Goal: Task Accomplishment & Management: Manage account settings

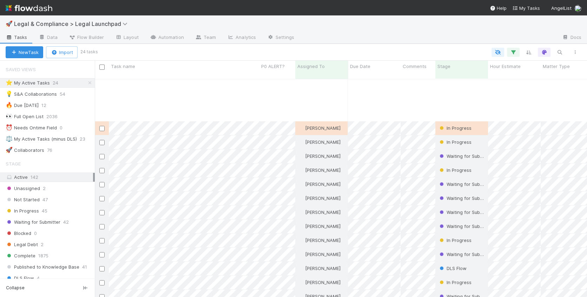
scroll to position [224, 492]
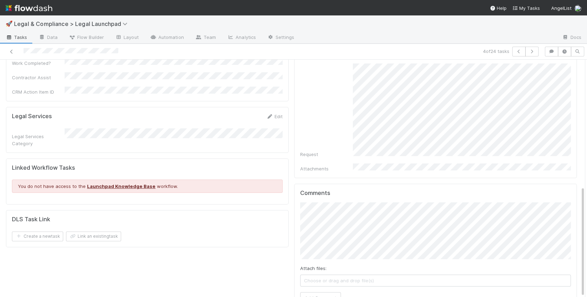
scroll to position [271, 0]
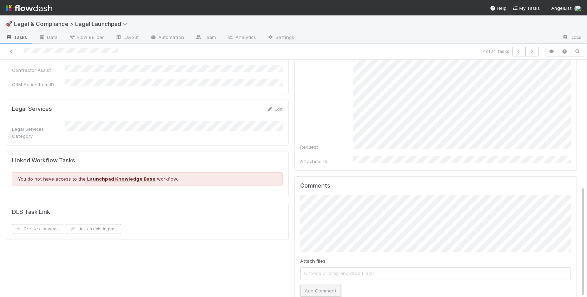
click at [331, 285] on button "Add Comment" at bounding box center [320, 291] width 41 height 12
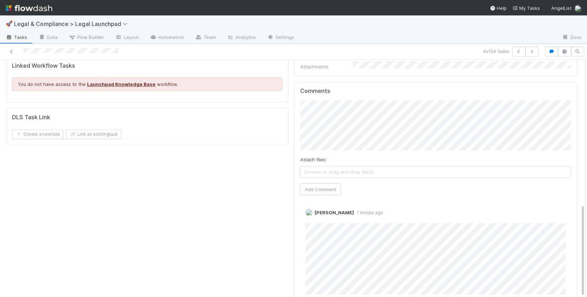
scroll to position [369, 0]
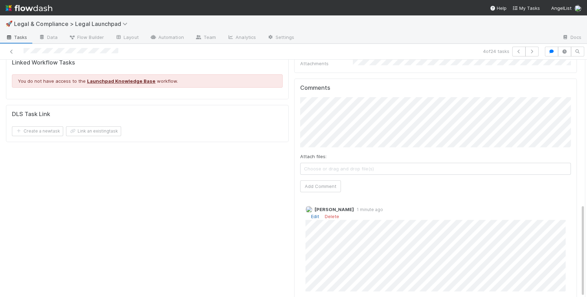
click at [317, 214] on link "Edit" at bounding box center [315, 217] width 8 height 6
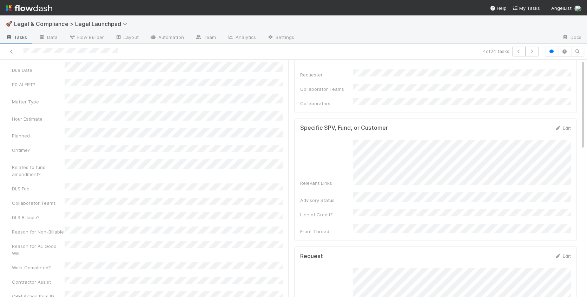
scroll to position [0, 0]
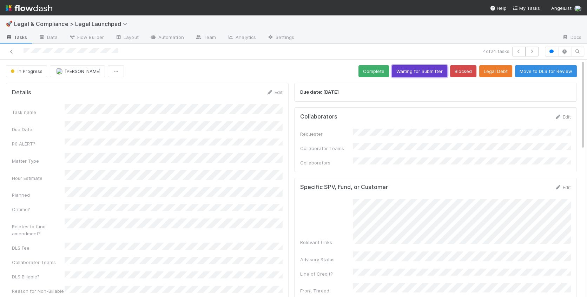
drag, startPoint x: 417, startPoint y: 73, endPoint x: 423, endPoint y: 75, distance: 6.1
click at [417, 73] on button "Waiting for Submitter" at bounding box center [419, 71] width 55 height 12
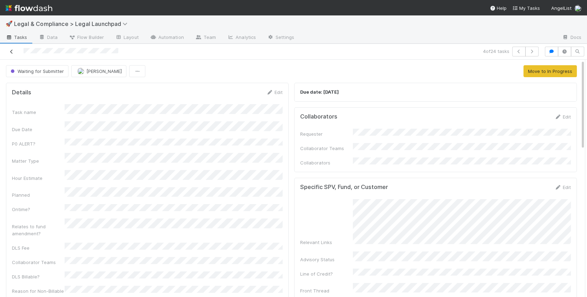
click at [11, 50] on icon at bounding box center [11, 51] width 7 height 5
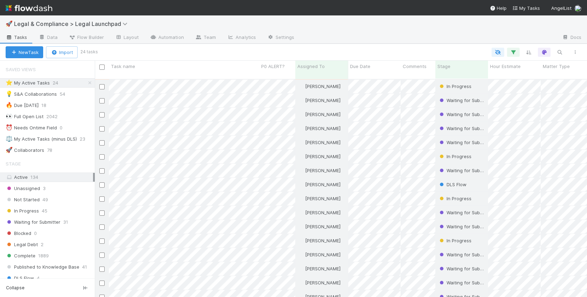
scroll to position [113, 0]
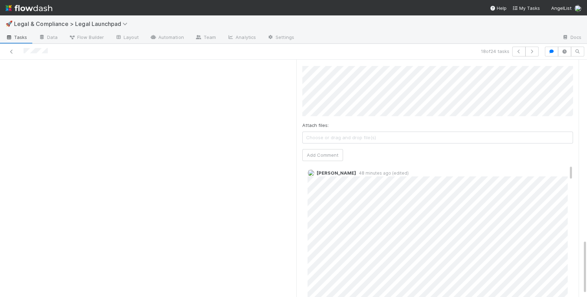
scroll to position [798, 0]
click at [14, 50] on icon at bounding box center [11, 51] width 7 height 5
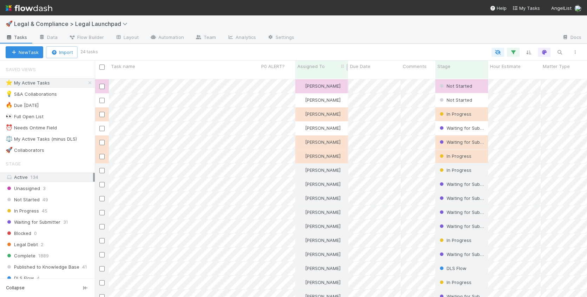
scroll to position [224, 492]
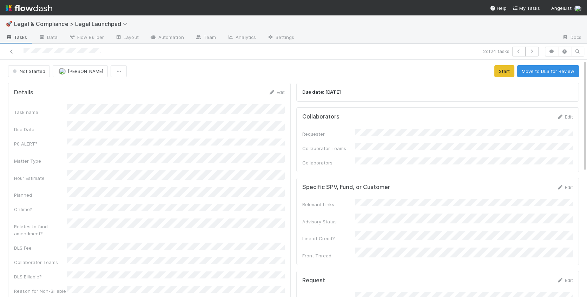
click at [24, 52] on div at bounding box center [138, 52] width 271 height 10
click at [566, 116] on link "Edit" at bounding box center [564, 117] width 16 height 6
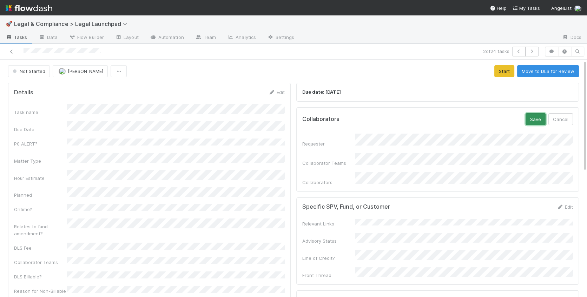
drag, startPoint x: 535, startPoint y: 118, endPoint x: 534, endPoint y: 122, distance: 3.7
click at [535, 118] on button "Save" at bounding box center [535, 119] width 20 height 12
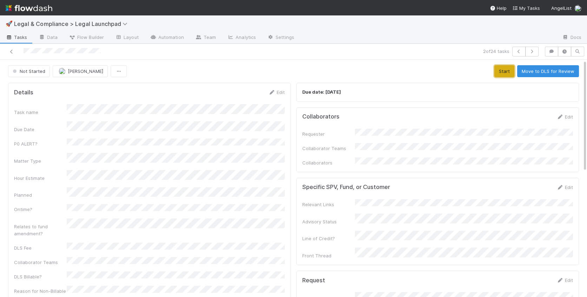
click at [505, 72] on button "Start" at bounding box center [504, 71] width 20 height 12
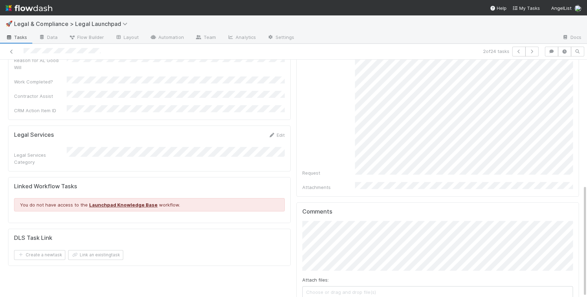
scroll to position [264, 0]
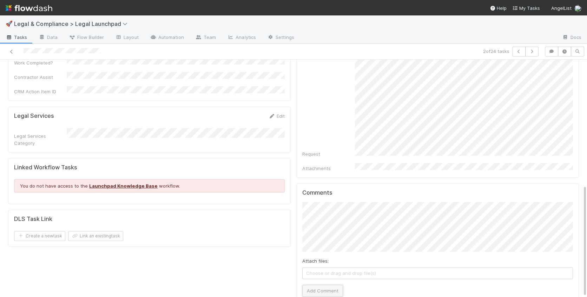
click at [332, 285] on button "Add Comment" at bounding box center [322, 291] width 41 height 12
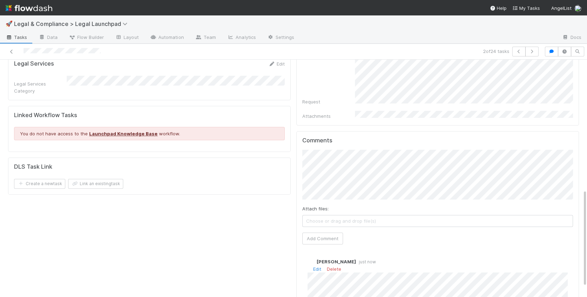
scroll to position [310, 0]
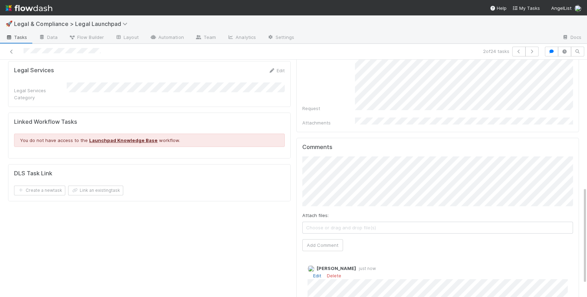
click at [319, 273] on link "Edit" at bounding box center [317, 276] width 8 height 6
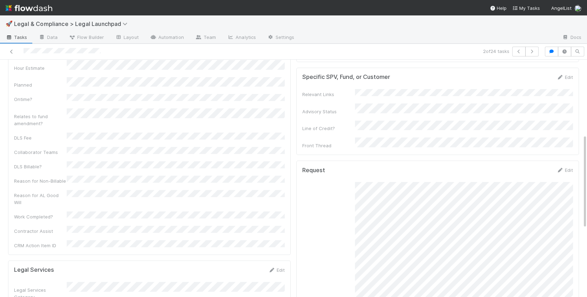
scroll to position [0, 0]
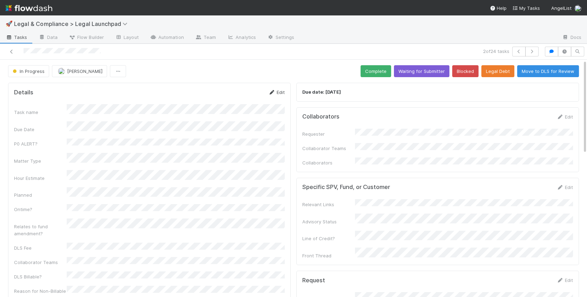
click at [282, 94] on link "Edit" at bounding box center [276, 93] width 16 height 6
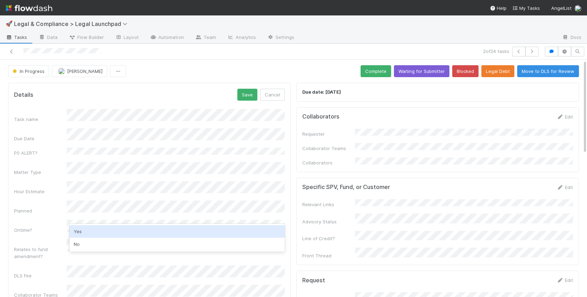
click at [99, 234] on div "Yes" at bounding box center [177, 231] width 215 height 13
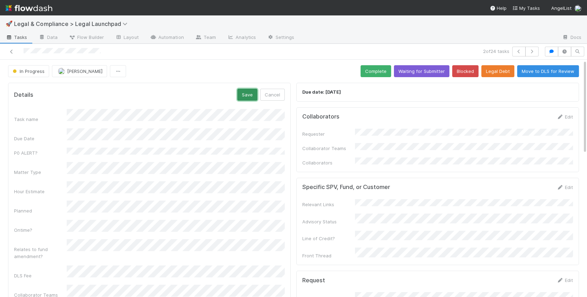
click at [250, 96] on button "Save" at bounding box center [247, 95] width 20 height 12
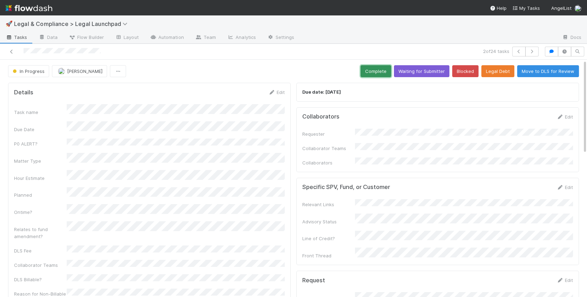
drag, startPoint x: 385, startPoint y: 73, endPoint x: 397, endPoint y: 78, distance: 12.7
click at [386, 73] on button "Complete" at bounding box center [376, 71] width 31 height 12
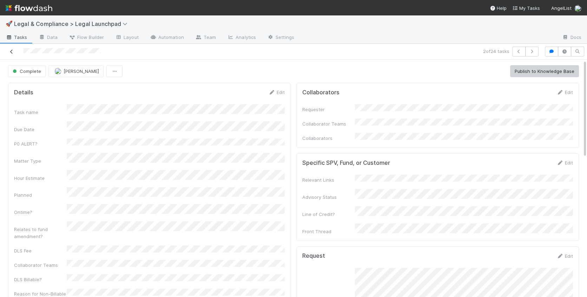
click at [13, 51] on icon at bounding box center [11, 51] width 7 height 5
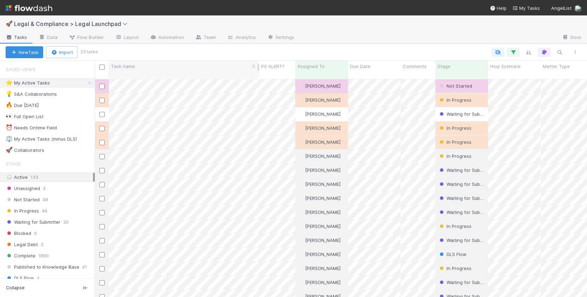
scroll to position [224, 492]
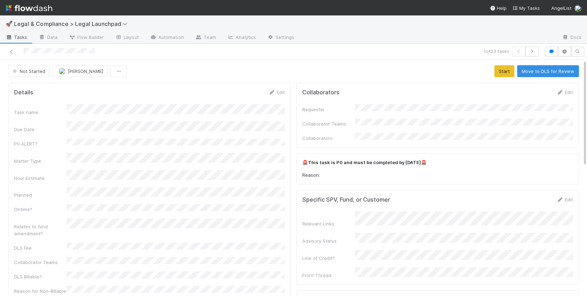
click at [24, 49] on div at bounding box center [138, 52] width 271 height 10
click at [32, 71] on span "Not Started" at bounding box center [28, 71] width 34 height 6
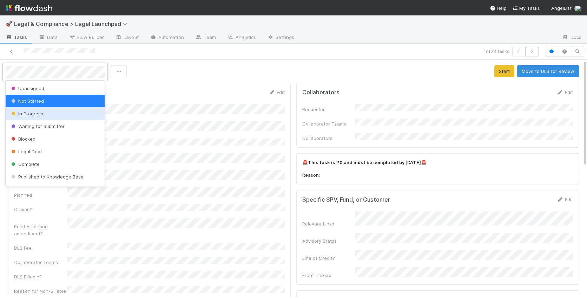
drag, startPoint x: 44, startPoint y: 115, endPoint x: 52, endPoint y: 112, distance: 9.1
click at [44, 115] on div "In Progress" at bounding box center [55, 113] width 99 height 13
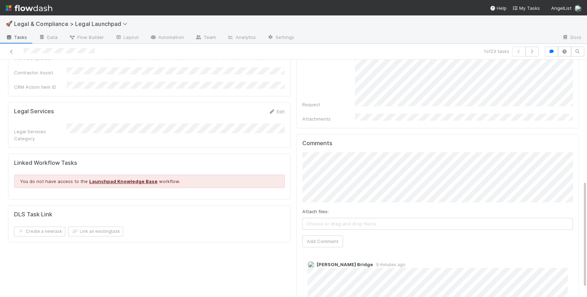
scroll to position [289, 0]
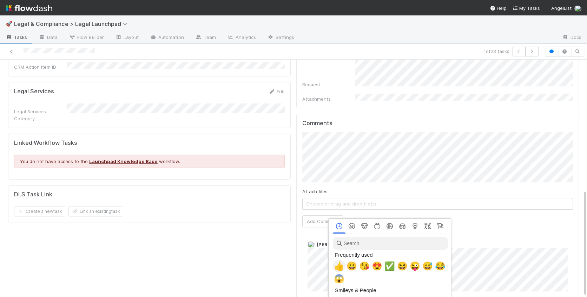
click at [338, 265] on span "👍" at bounding box center [339, 267] width 11 height 10
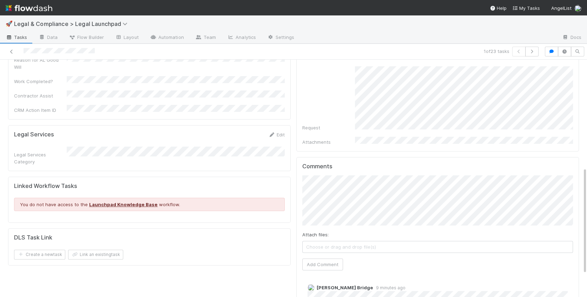
scroll to position [257, 0]
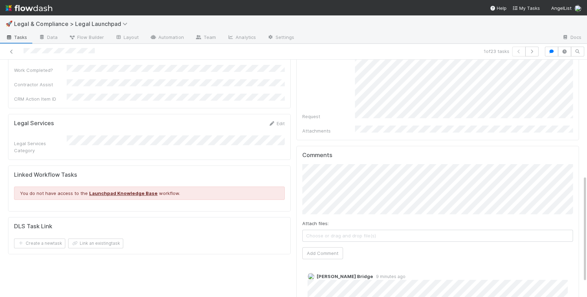
click at [295, 179] on div "Collaborators Edit Requester Collaborator Teams Collaborators 🚨 This task is P0…" at bounding box center [437, 84] width 288 height 523
drag, startPoint x: 316, startPoint y: 237, endPoint x: 319, endPoint y: 237, distance: 3.5
click at [317, 247] on button "Add Comment" at bounding box center [322, 253] width 41 height 12
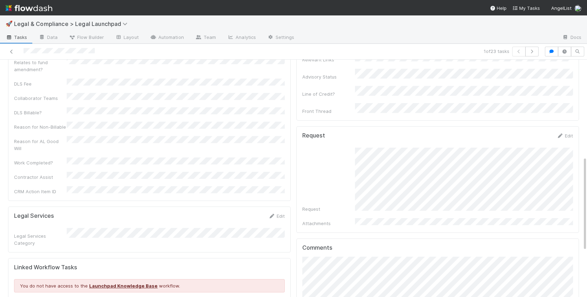
scroll to position [0, 0]
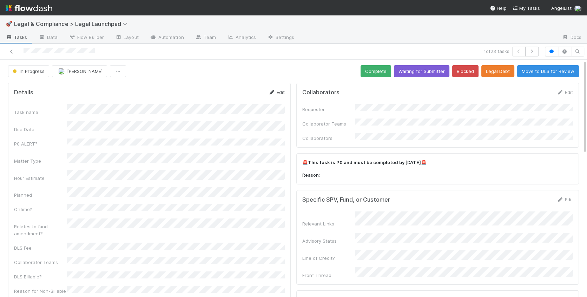
click at [279, 92] on link "Edit" at bounding box center [276, 93] width 16 height 6
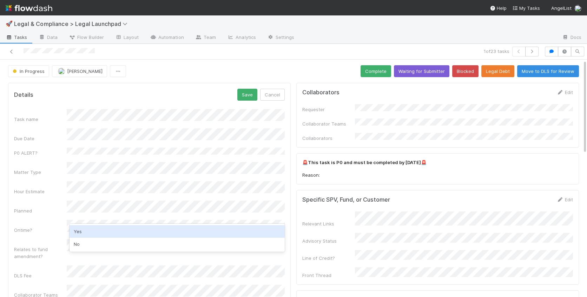
click at [124, 232] on div "Yes" at bounding box center [177, 231] width 215 height 13
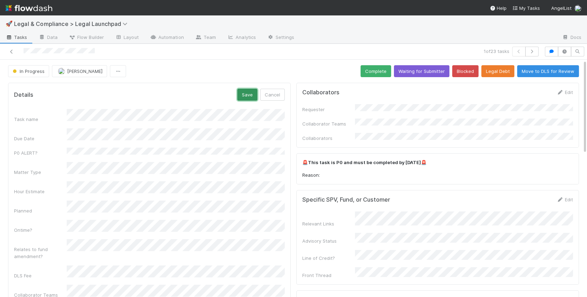
click at [247, 98] on button "Save" at bounding box center [247, 95] width 20 height 12
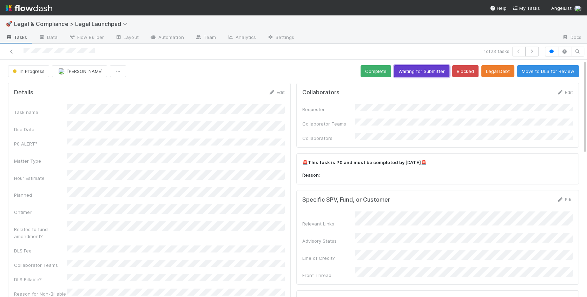
drag, startPoint x: 425, startPoint y: 71, endPoint x: 435, endPoint y: 70, distance: 10.3
click at [425, 71] on button "Waiting for Submitter" at bounding box center [421, 71] width 55 height 12
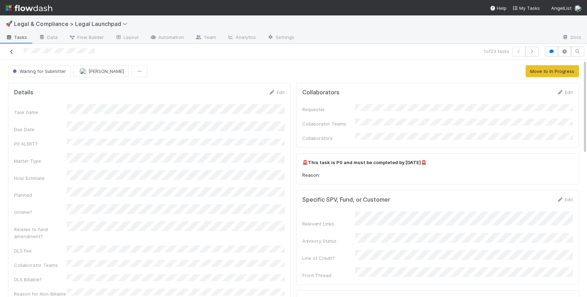
click at [11, 51] on icon at bounding box center [11, 51] width 7 height 5
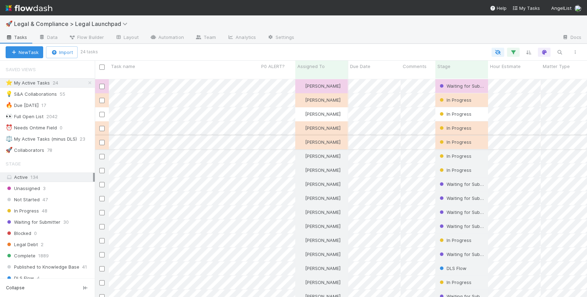
scroll to position [15, 0]
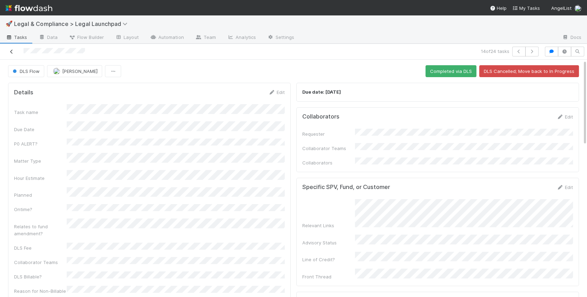
click at [10, 51] on icon at bounding box center [11, 51] width 7 height 5
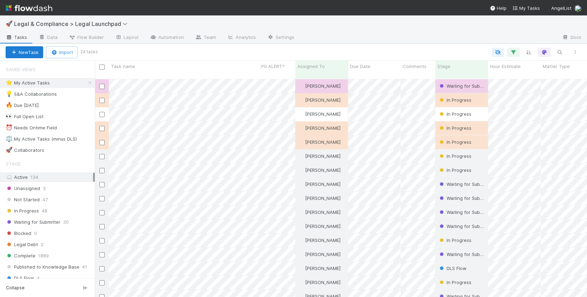
scroll to position [224, 492]
click at [115, 24] on span "Legal & Compliance > Legal Launchpad" at bounding box center [72, 23] width 117 height 7
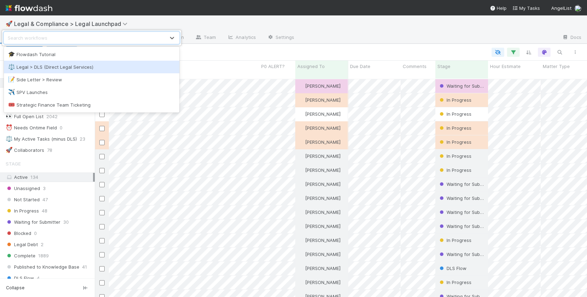
click at [80, 69] on div "⚖️ Legal > DLS (Direct Legal Services)" at bounding box center [91, 67] width 167 height 7
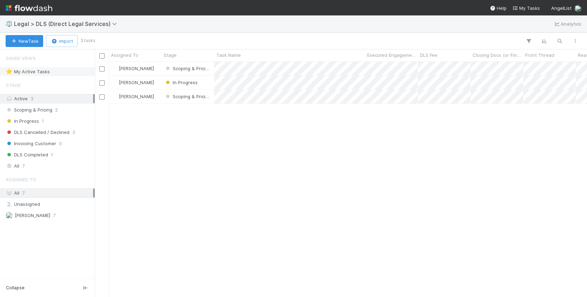
scroll to position [235, 492]
click at [70, 121] on div "In Progress 1" at bounding box center [49, 121] width 87 height 9
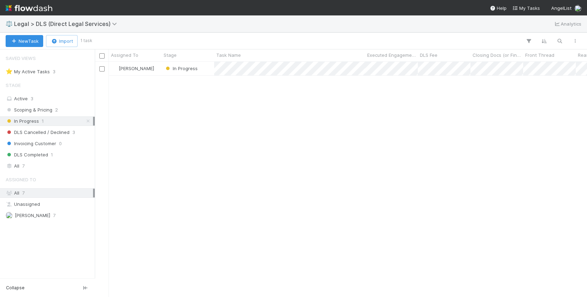
scroll to position [235, 492]
click at [79, 110] on div "Scoping & Pricing 2" at bounding box center [49, 110] width 87 height 9
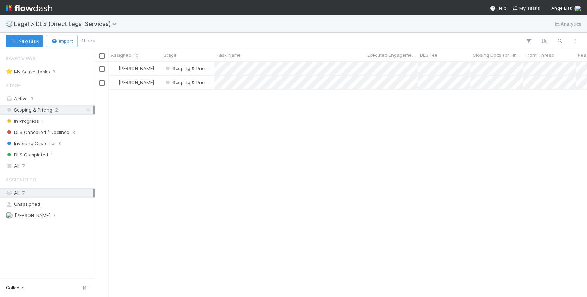
scroll to position [235, 492]
click at [68, 122] on div "In Progress 1" at bounding box center [49, 121] width 87 height 9
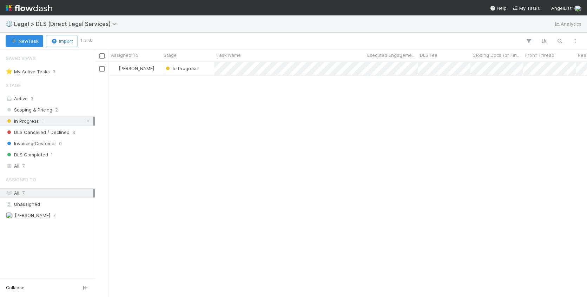
scroll to position [235, 492]
click at [49, 8] on img at bounding box center [29, 8] width 47 height 12
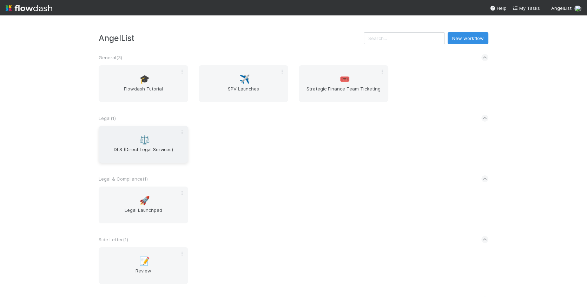
click at [158, 146] on span "DLS (Direct Legal Services)" at bounding box center [143, 153] width 84 height 14
click at [167, 211] on span "Legal Launchpad" at bounding box center [143, 214] width 84 height 14
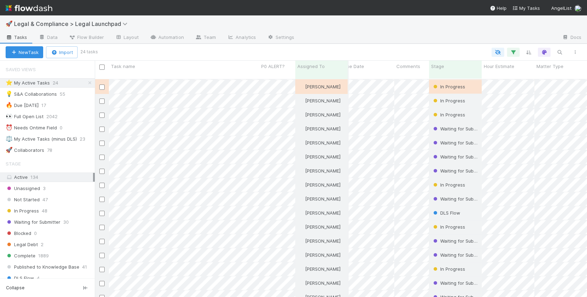
scroll to position [56, 6]
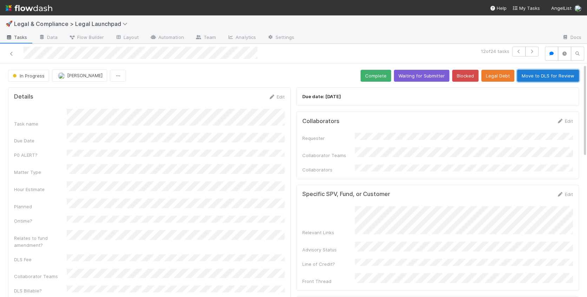
click at [534, 75] on button "Move to DLS for Review" at bounding box center [548, 76] width 62 height 12
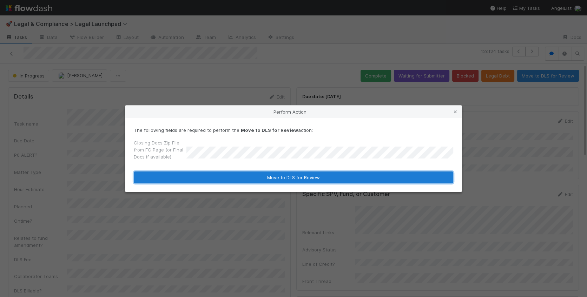
drag, startPoint x: 307, startPoint y: 179, endPoint x: 338, endPoint y: 178, distance: 30.2
click at [307, 179] on button "Move to DLS for Review" at bounding box center [293, 178] width 319 height 12
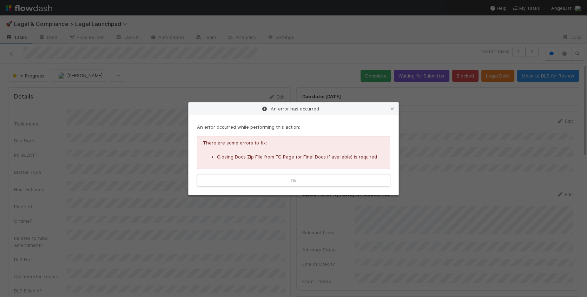
drag, startPoint x: 300, startPoint y: 183, endPoint x: 321, endPoint y: 183, distance: 20.4
click at [301, 183] on button "Ok" at bounding box center [293, 181] width 193 height 12
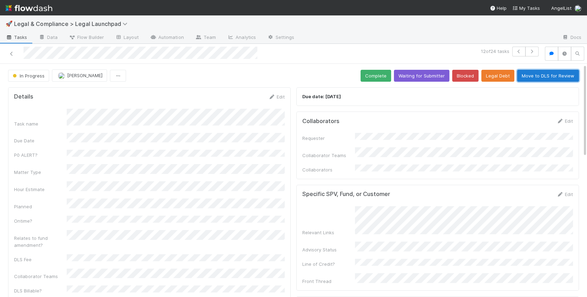
click at [560, 77] on button "Move to DLS for Review" at bounding box center [548, 76] width 62 height 12
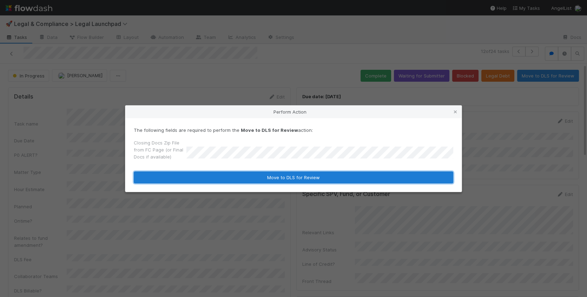
click at [312, 180] on button "Move to DLS for Review" at bounding box center [293, 178] width 319 height 12
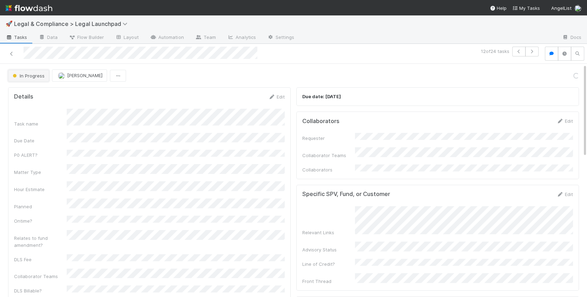
click at [24, 76] on span "In Progress" at bounding box center [27, 76] width 33 height 6
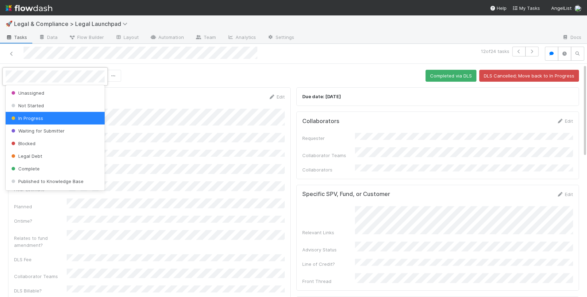
drag, startPoint x: 165, startPoint y: 72, endPoint x: 119, endPoint y: 66, distance: 46.4
click at [163, 71] on div at bounding box center [293, 148] width 587 height 297
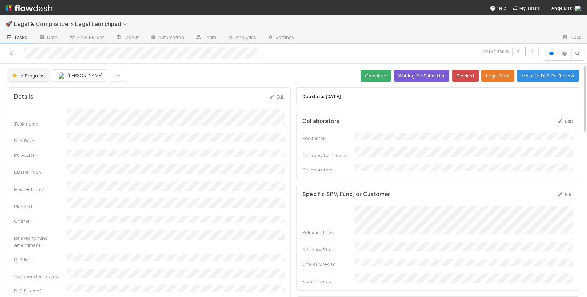
click at [31, 77] on span "In Progress" at bounding box center [27, 76] width 33 height 6
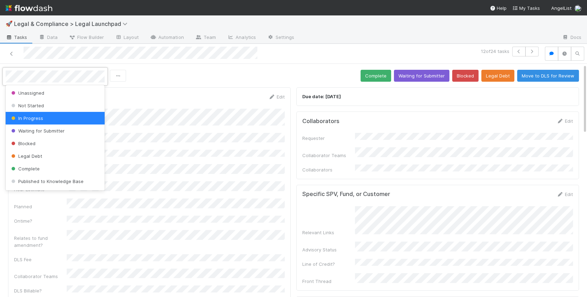
click at [185, 74] on div at bounding box center [293, 148] width 587 height 297
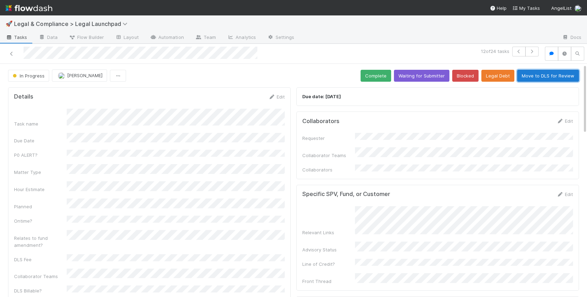
click at [529, 73] on button "Move to DLS for Review" at bounding box center [548, 76] width 62 height 12
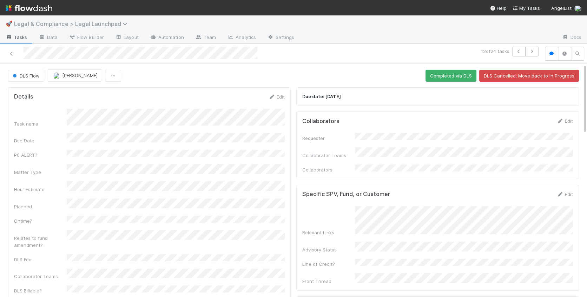
click at [40, 23] on span "Legal & Compliance > Legal Launchpad" at bounding box center [72, 23] width 117 height 7
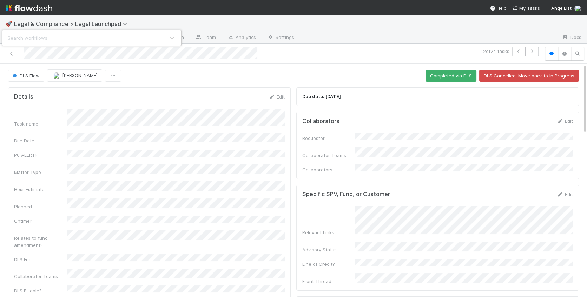
click at [359, 57] on div "Search workflows" at bounding box center [293, 148] width 587 height 297
click at [39, 76] on span "DLS Flow" at bounding box center [25, 76] width 28 height 6
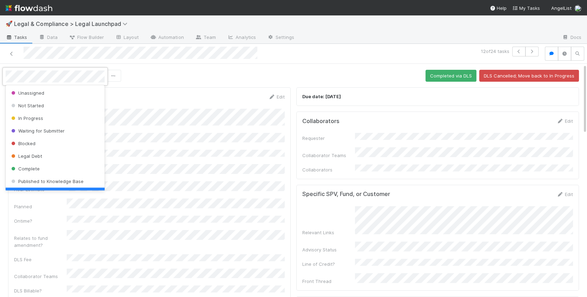
scroll to position [11, 0]
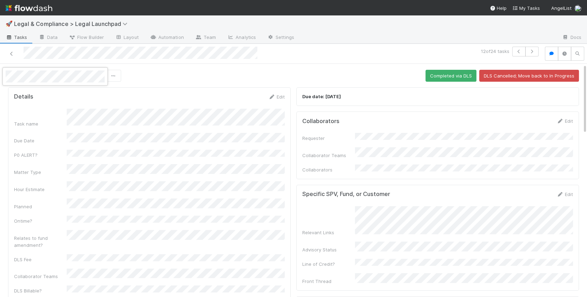
drag, startPoint x: 229, startPoint y: 79, endPoint x: 223, endPoint y: 81, distance: 6.9
click at [229, 79] on div at bounding box center [293, 148] width 587 height 297
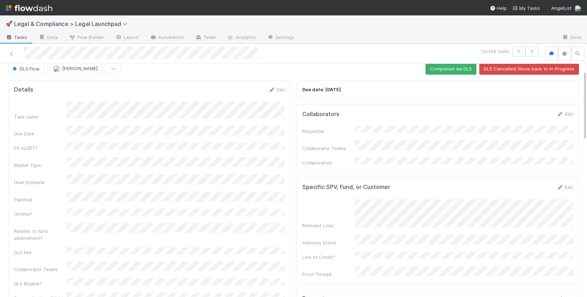
scroll to position [0, 0]
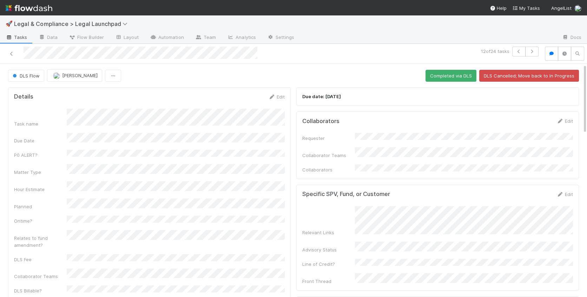
click at [38, 10] on img at bounding box center [29, 8] width 47 height 12
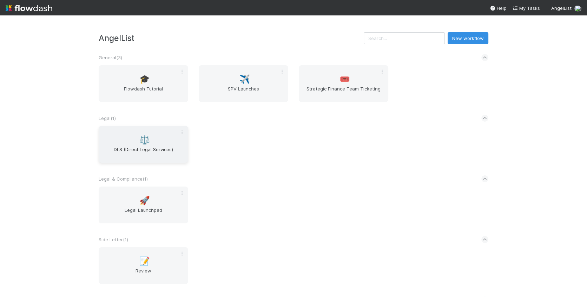
click at [152, 155] on span "DLS (Direct Legal Services)" at bounding box center [143, 153] width 84 height 14
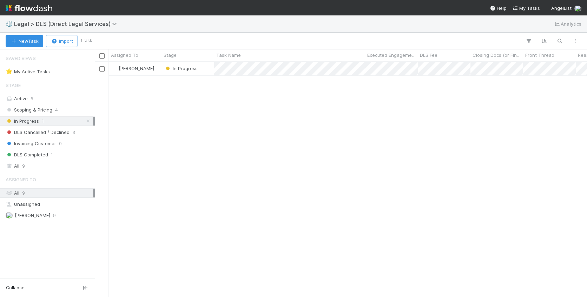
scroll to position [235, 492]
click at [68, 111] on div "Scoping & Pricing 4" at bounding box center [49, 110] width 87 height 9
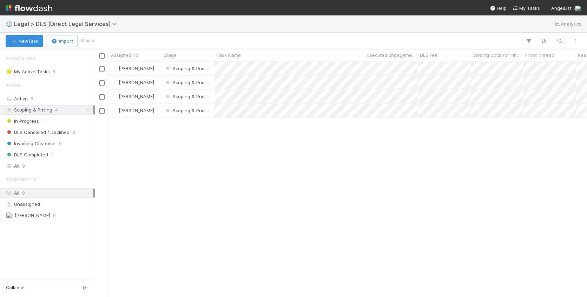
scroll to position [235, 492]
click at [336, 93] on div at bounding box center [293, 148] width 587 height 297
click at [154, 82] on div "[PERSON_NAME]" at bounding box center [135, 83] width 53 height 14
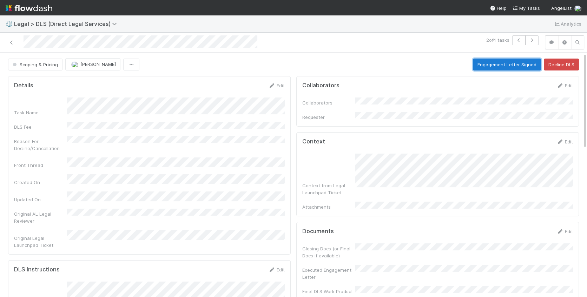
click at [515, 68] on button "Engagement Letter Signed" at bounding box center [507, 65] width 68 height 12
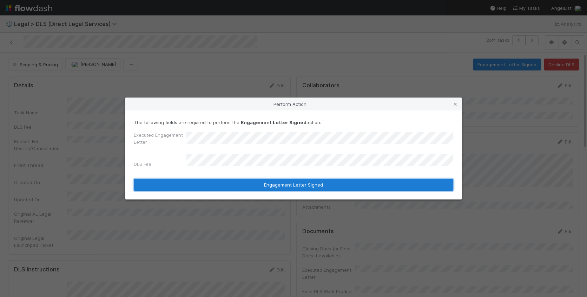
drag, startPoint x: 319, startPoint y: 185, endPoint x: 328, endPoint y: 186, distance: 9.5
click at [318, 185] on button "Engagement Letter Signed" at bounding box center [293, 185] width 319 height 12
click at [292, 183] on button "Engagement Letter Signed" at bounding box center [293, 185] width 319 height 12
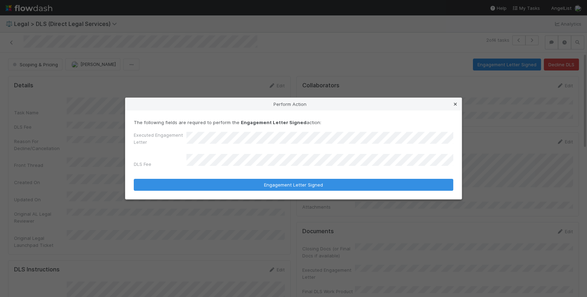
click at [457, 107] on icon at bounding box center [455, 104] width 7 height 5
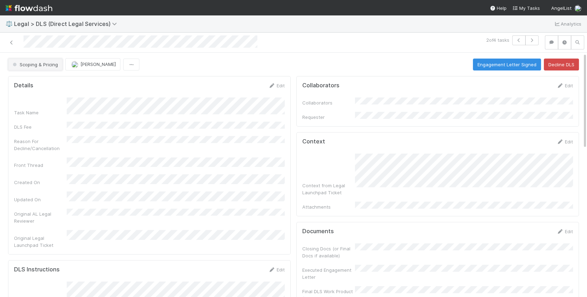
click at [35, 62] on span "Scoping & Pricing" at bounding box center [34, 65] width 47 height 6
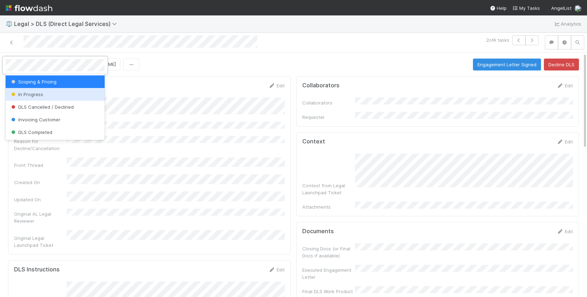
click at [49, 94] on div "In Progress" at bounding box center [55, 94] width 99 height 13
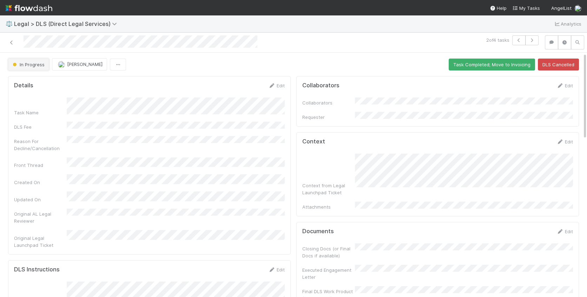
click at [27, 65] on span "In Progress" at bounding box center [27, 65] width 33 height 6
click at [279, 63] on div at bounding box center [293, 148] width 587 height 297
click at [12, 42] on icon at bounding box center [11, 42] width 7 height 5
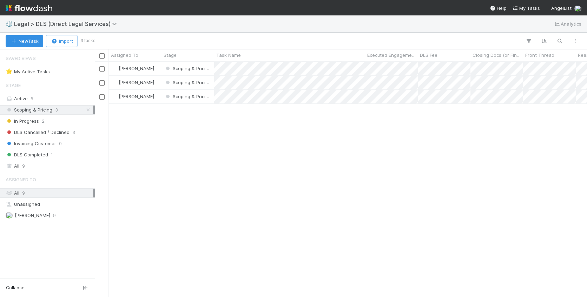
scroll to position [235, 492]
click at [74, 155] on div "DLS Completed 1" at bounding box center [49, 155] width 87 height 9
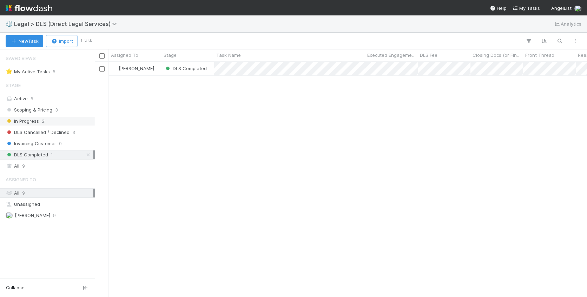
scroll to position [235, 492]
click at [73, 123] on div "In Progress 2" at bounding box center [49, 121] width 87 height 9
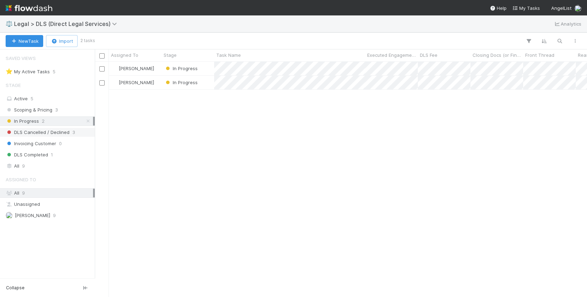
scroll to position [235, 492]
click at [84, 132] on div "DLS Cancelled / Declined 3" at bounding box center [49, 132] width 87 height 9
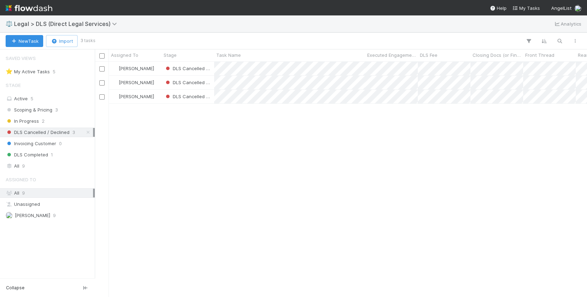
scroll to position [235, 492]
click at [79, 124] on div "In Progress 2" at bounding box center [49, 121] width 87 height 9
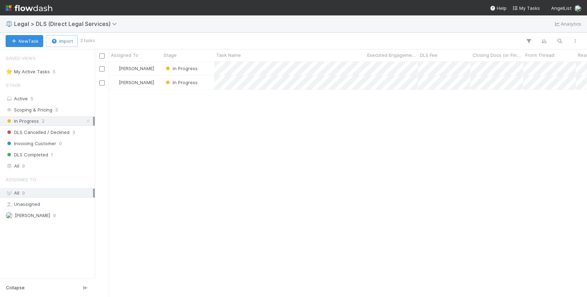
scroll to position [235, 492]
click at [76, 111] on div "Scoping & Pricing 3" at bounding box center [49, 110] width 87 height 9
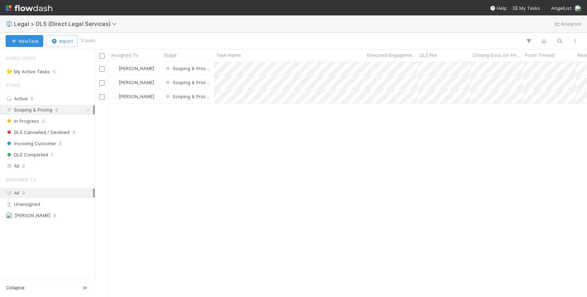
scroll to position [235, 492]
click at [102, 69] on input "checkbox" at bounding box center [101, 68] width 5 height 5
click at [123, 41] on icon "button" at bounding box center [120, 41] width 7 height 5
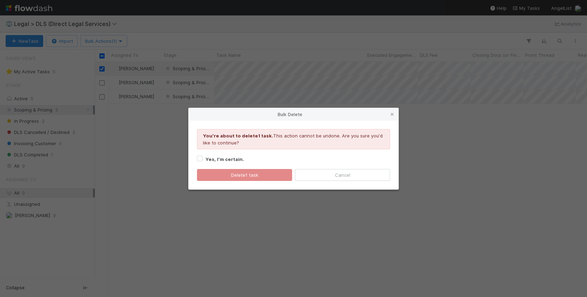
drag, startPoint x: 230, startPoint y: 159, endPoint x: 240, endPoint y: 170, distance: 14.6
click at [230, 159] on strong "Yes, I’m certain." at bounding box center [224, 160] width 39 height 6
click at [203, 159] on input "Yes, I’m certain." at bounding box center [200, 158] width 6 height 6
checkbox input "true"
drag, startPoint x: 242, startPoint y: 173, endPoint x: 248, endPoint y: 173, distance: 6.0
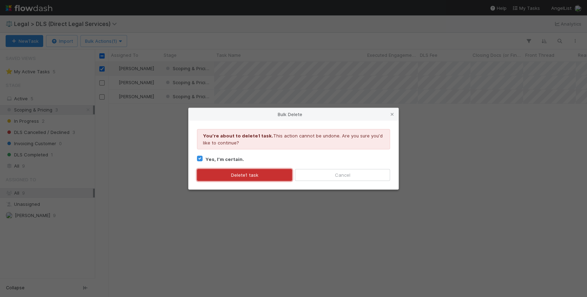
click at [243, 173] on button "Delete 1 task" at bounding box center [244, 175] width 95 height 12
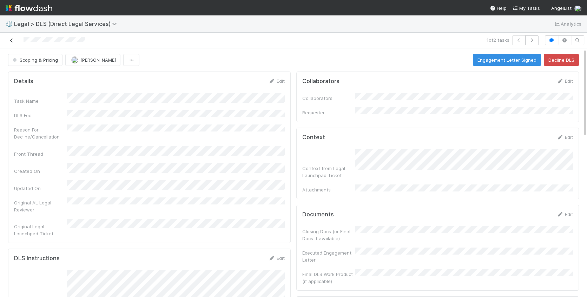
click at [13, 40] on icon at bounding box center [11, 40] width 7 height 5
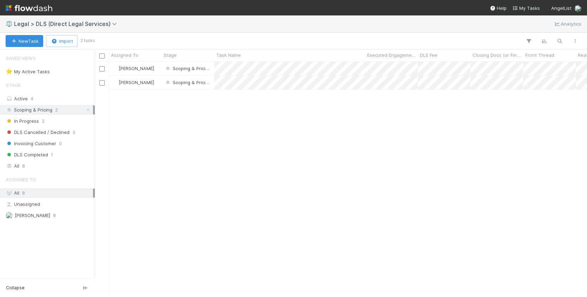
scroll to position [235, 492]
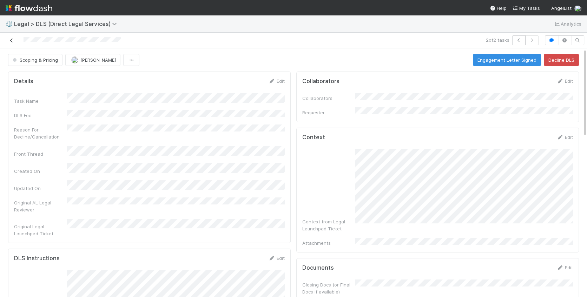
click at [12, 41] on icon at bounding box center [11, 40] width 7 height 5
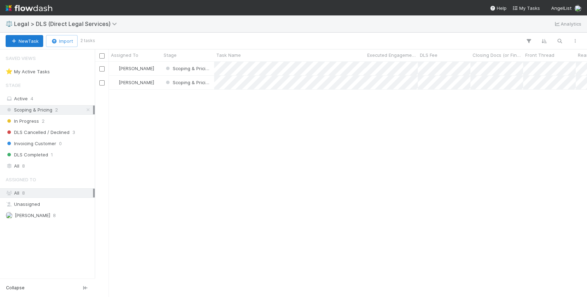
scroll to position [235, 492]
drag, startPoint x: 38, startPoint y: 9, endPoint x: 59, endPoint y: 13, distance: 21.1
click at [38, 9] on img at bounding box center [29, 8] width 47 height 12
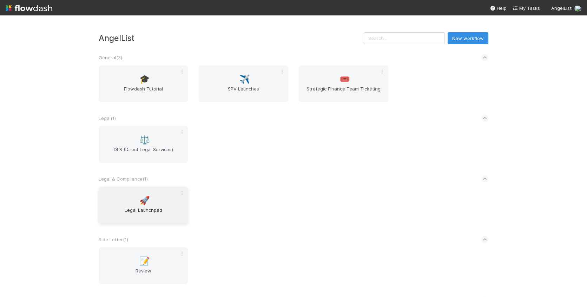
click at [168, 197] on div "🚀 Legal Launchpad" at bounding box center [144, 205] width 90 height 37
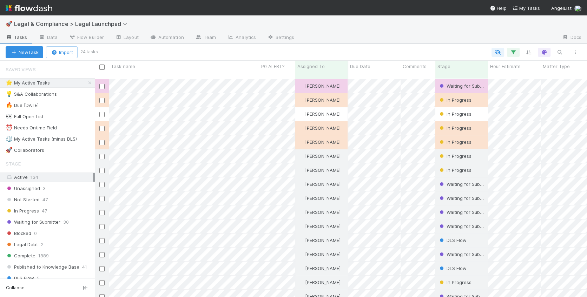
scroll to position [224, 492]
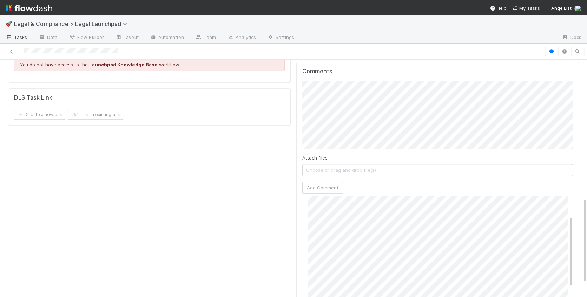
scroll to position [385, 0]
click at [289, 99] on div "Details Edit Task name Due Date P0 ALERT? Matter Type Hour Estimate Planned Ont…" at bounding box center [293, 23] width 576 height 657
drag, startPoint x: 330, startPoint y: 173, endPoint x: 343, endPoint y: 173, distance: 12.6
click at [331, 183] on button "Add Comment" at bounding box center [322, 189] width 41 height 12
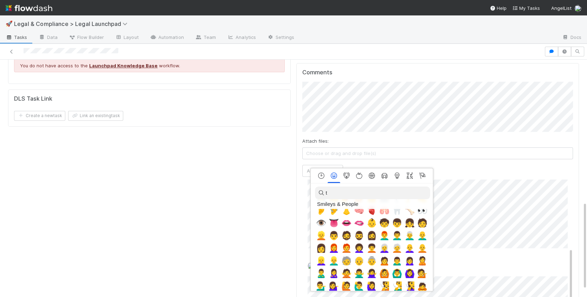
scroll to position [0, 0]
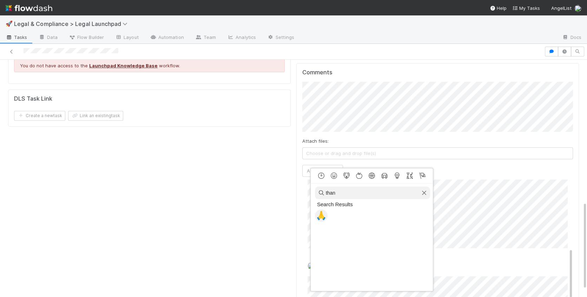
type input "than"
drag, startPoint x: 314, startPoint y: 214, endPoint x: 324, endPoint y: 215, distance: 10.6
click at [324, 215] on div "Search Results 🙏 Frequently used Smileys & People Animals & Nature Food & Drink…" at bounding box center [373, 260] width 124 height 122
click at [324, 215] on span "🙏" at bounding box center [321, 216] width 11 height 10
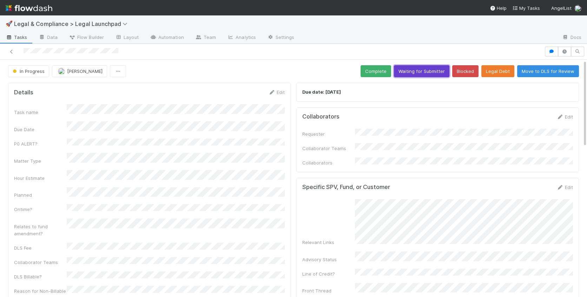
click at [425, 69] on button "Waiting for Submitter" at bounding box center [421, 71] width 55 height 12
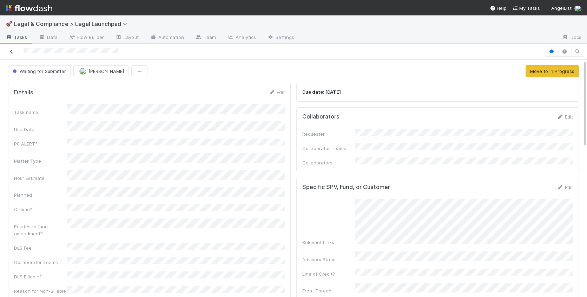
click at [13, 52] on icon at bounding box center [11, 51] width 7 height 5
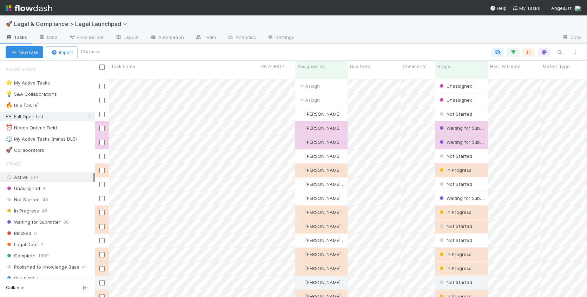
scroll to position [224, 492]
click at [71, 84] on div "⭐ My Active Tasks 24" at bounding box center [50, 83] width 89 height 9
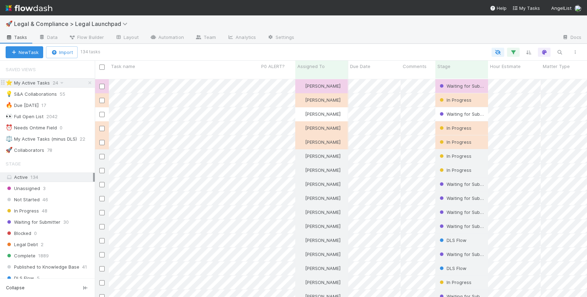
scroll to position [224, 492]
